Goal: Book appointment/travel/reservation

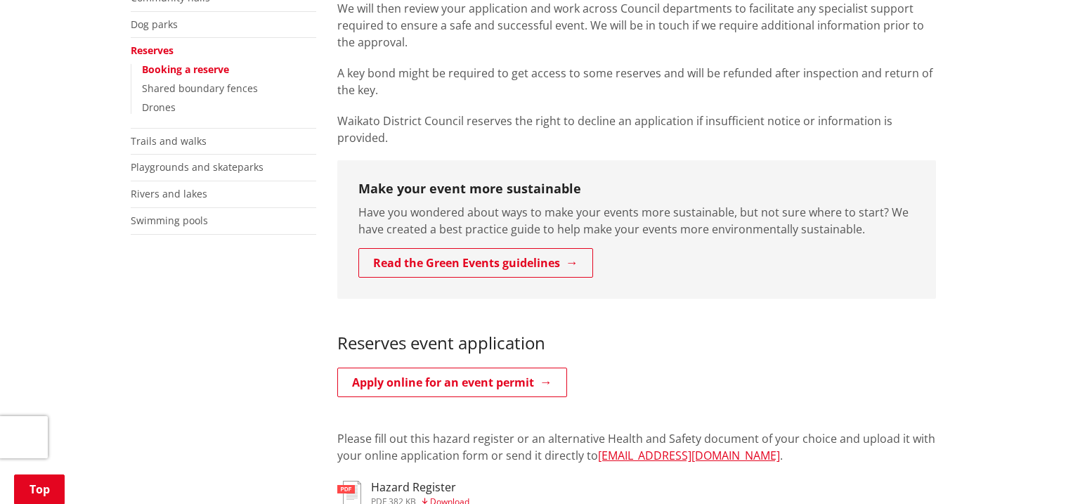
scroll to position [428, 0]
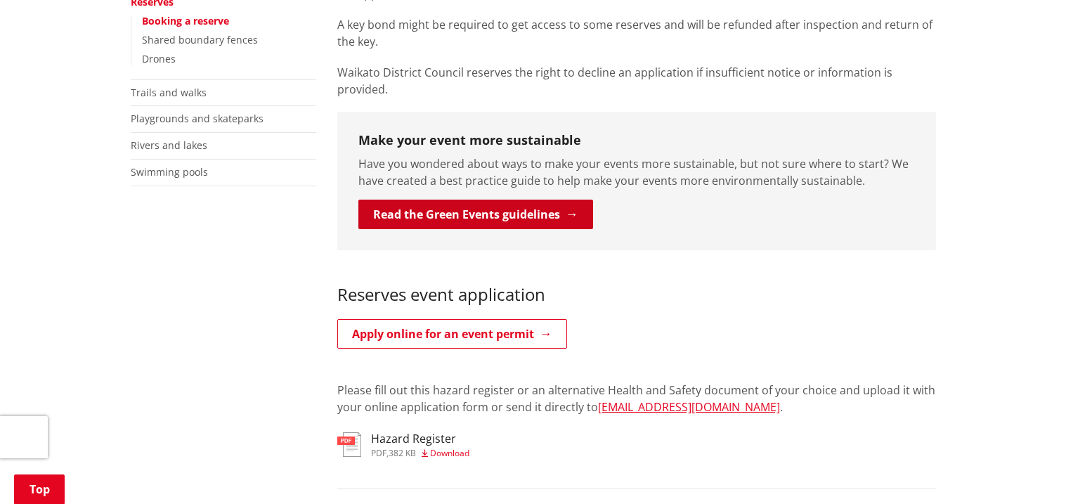
click at [439, 199] on link "Read the Green Events guidelines" at bounding box center [475, 214] width 235 height 30
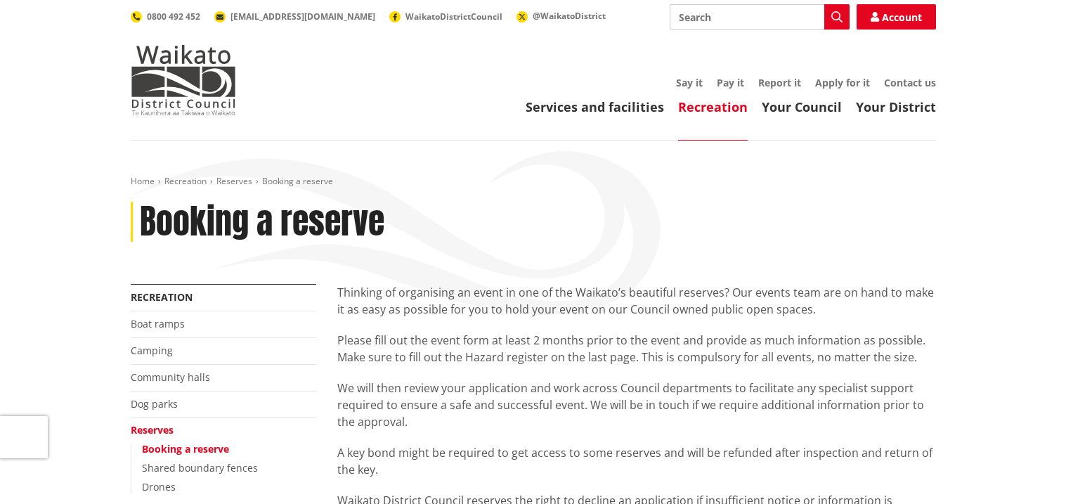
click at [714, 19] on input "Search" at bounding box center [759, 16] width 180 height 25
type input "book"
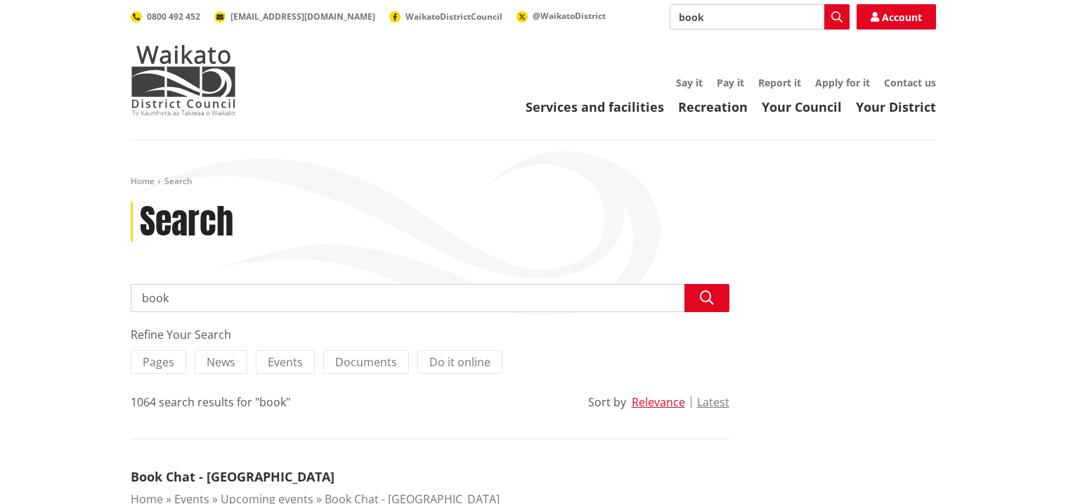
click at [481, 301] on input "book" at bounding box center [430, 298] width 598 height 28
type input "raglan rugby sports ground"
